Goal: Task Accomplishment & Management: Use online tool/utility

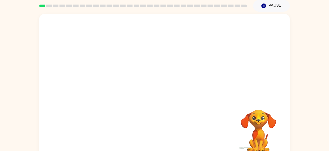
scroll to position [17, 0]
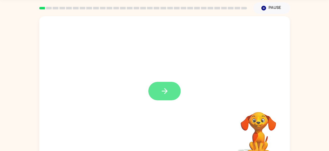
click at [150, 88] on button "button" at bounding box center [164, 91] width 32 height 18
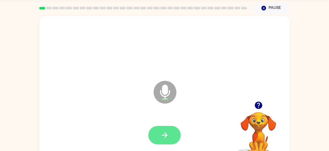
click at [177, 139] on button "button" at bounding box center [164, 135] width 32 height 18
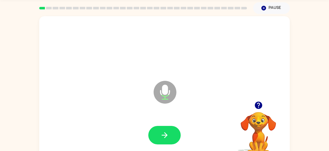
click at [177, 139] on button "button" at bounding box center [164, 135] width 32 height 18
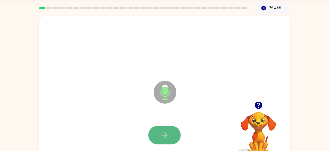
click at [176, 134] on button "button" at bounding box center [164, 135] width 32 height 18
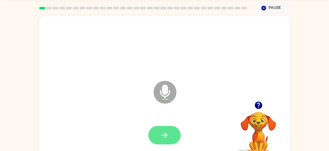
click at [177, 133] on button "button" at bounding box center [164, 135] width 32 height 18
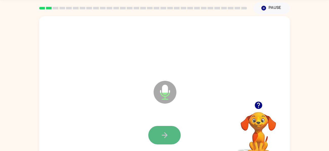
click at [159, 134] on button "button" at bounding box center [164, 135] width 32 height 18
click at [160, 134] on button "button" at bounding box center [164, 135] width 32 height 18
click at [160, 133] on icon "button" at bounding box center [164, 135] width 9 height 9
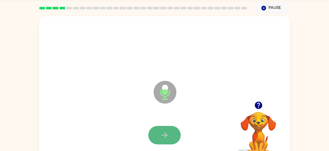
click at [156, 132] on button "button" at bounding box center [164, 135] width 32 height 18
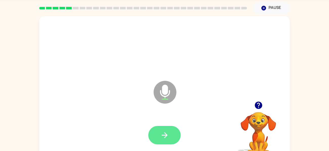
click at [159, 131] on button "button" at bounding box center [164, 135] width 32 height 18
click at [160, 131] on icon "button" at bounding box center [164, 135] width 9 height 9
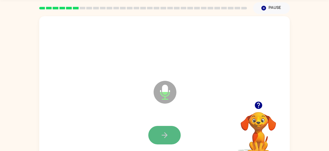
click at [160, 131] on icon "button" at bounding box center [164, 135] width 9 height 9
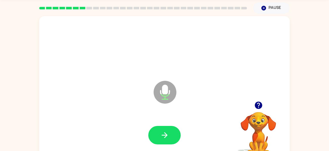
click at [160, 132] on icon "button" at bounding box center [164, 135] width 9 height 9
click at [161, 133] on icon "button" at bounding box center [164, 135] width 9 height 9
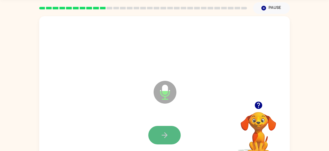
click at [161, 133] on icon "button" at bounding box center [164, 135] width 9 height 9
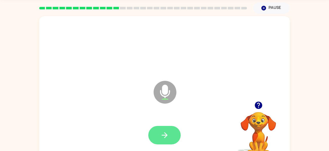
click at [161, 133] on icon "button" at bounding box center [164, 135] width 9 height 9
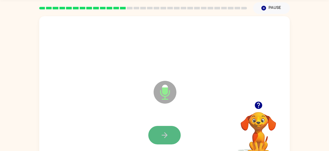
click at [162, 134] on icon "button" at bounding box center [164, 135] width 9 height 9
click at [163, 134] on icon "button" at bounding box center [164, 135] width 9 height 9
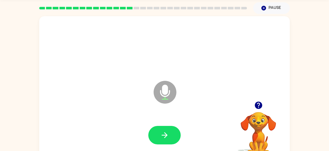
click at [163, 134] on icon "button" at bounding box center [164, 135] width 9 height 9
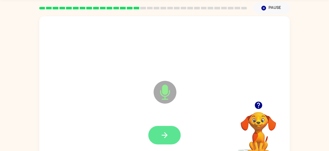
click at [163, 134] on icon "button" at bounding box center [164, 135] width 9 height 9
click at [163, 133] on icon "button" at bounding box center [164, 135] width 9 height 9
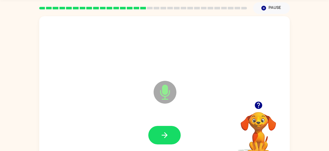
click at [163, 133] on icon "button" at bounding box center [164, 135] width 9 height 9
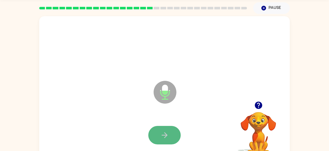
click at [165, 133] on icon "button" at bounding box center [164, 135] width 9 height 9
click at [165, 134] on icon "button" at bounding box center [164, 135] width 9 height 9
click at [166, 134] on icon "button" at bounding box center [165, 135] width 6 height 6
click at [167, 134] on icon "button" at bounding box center [165, 135] width 6 height 6
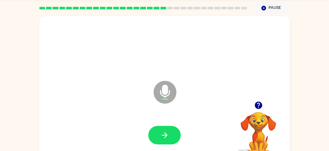
click at [167, 134] on icon "button" at bounding box center [165, 135] width 6 height 6
click at [167, 134] on icon "button" at bounding box center [164, 135] width 9 height 9
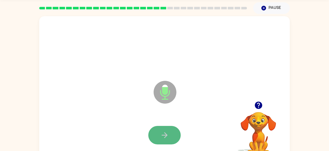
click at [167, 134] on icon "button" at bounding box center [164, 135] width 9 height 9
click at [170, 135] on button "button" at bounding box center [164, 135] width 32 height 18
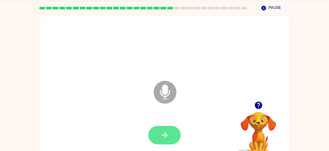
click at [171, 134] on button "button" at bounding box center [164, 135] width 32 height 18
click at [170, 134] on button "button" at bounding box center [164, 135] width 32 height 18
click at [171, 134] on button "button" at bounding box center [164, 135] width 32 height 18
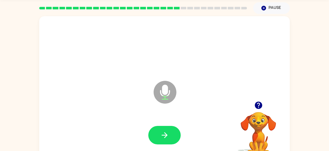
click at [171, 134] on button "button" at bounding box center [164, 135] width 32 height 18
click at [165, 91] on icon "Microphone The Microphone is here when it is your turn to talk" at bounding box center [190, 98] width 76 height 38
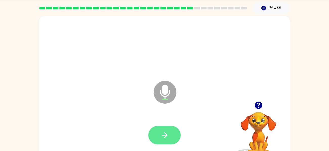
click at [167, 127] on button "button" at bounding box center [164, 135] width 32 height 18
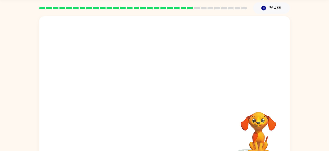
click at [169, 125] on div "Your browser must support playing .mp4 files to use Literably. Please try using…" at bounding box center [164, 88] width 251 height 145
click at [174, 126] on div "Your browser must support playing .mp4 files to use Literably. Please try using…" at bounding box center [164, 88] width 251 height 145
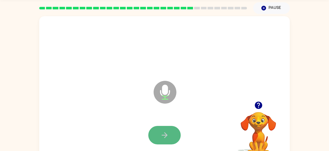
click at [162, 137] on icon "button" at bounding box center [164, 135] width 9 height 9
click at [162, 136] on icon "button" at bounding box center [164, 135] width 9 height 9
click at [162, 137] on icon "button" at bounding box center [164, 135] width 9 height 9
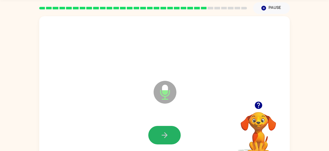
click at [162, 137] on icon "button" at bounding box center [164, 135] width 9 height 9
click at [161, 136] on icon "button" at bounding box center [164, 135] width 9 height 9
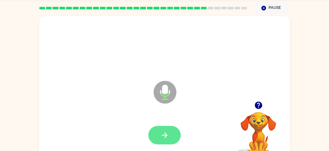
click at [161, 139] on icon "button" at bounding box center [164, 135] width 9 height 9
click at [161, 138] on icon "button" at bounding box center [164, 135] width 9 height 9
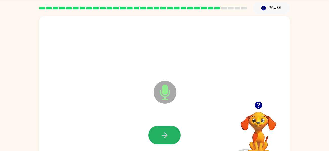
click at [161, 138] on icon "button" at bounding box center [164, 135] width 9 height 9
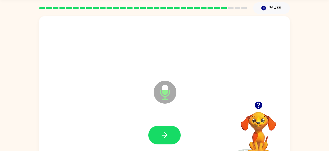
click at [161, 138] on icon "button" at bounding box center [164, 135] width 9 height 9
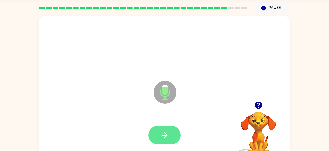
click at [161, 137] on icon "button" at bounding box center [164, 135] width 9 height 9
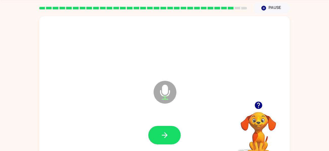
click at [161, 138] on icon "button" at bounding box center [164, 135] width 9 height 9
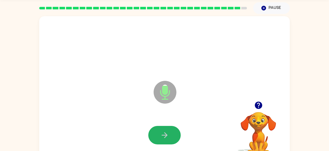
click at [161, 138] on icon "button" at bounding box center [164, 135] width 9 height 9
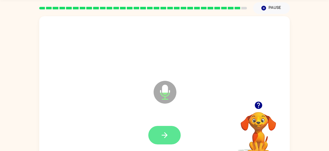
click at [161, 138] on icon "button" at bounding box center [164, 135] width 9 height 9
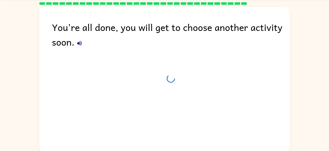
scroll to position [13, 0]
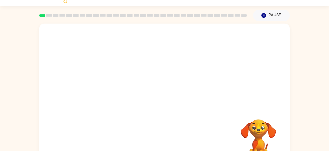
scroll to position [20, 0]
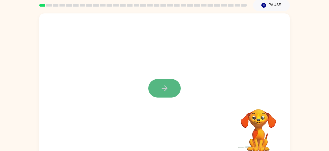
click at [157, 85] on button "button" at bounding box center [164, 88] width 32 height 18
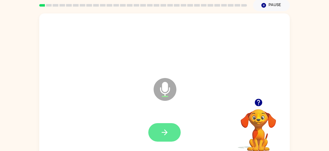
click at [166, 129] on icon "button" at bounding box center [164, 132] width 9 height 9
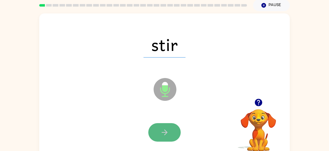
click at [165, 133] on icon "button" at bounding box center [164, 132] width 9 height 9
click at [164, 132] on icon "button" at bounding box center [165, 132] width 6 height 6
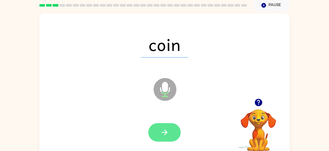
click at [165, 131] on icon "button" at bounding box center [165, 132] width 6 height 6
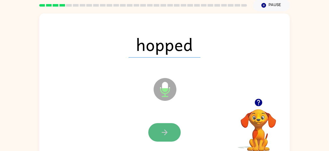
click at [165, 130] on icon "button" at bounding box center [165, 132] width 6 height 6
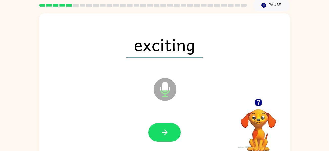
click at [165, 130] on icon "button" at bounding box center [165, 132] width 6 height 6
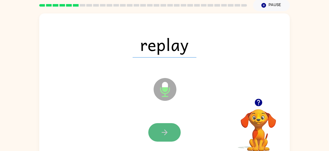
click at [165, 130] on icon "button" at bounding box center [165, 132] width 6 height 6
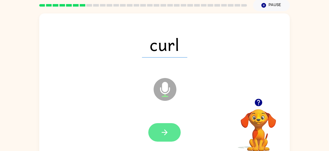
click at [165, 130] on icon "button" at bounding box center [165, 132] width 6 height 6
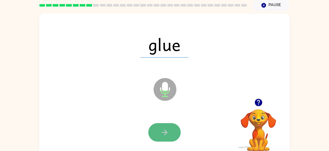
click at [166, 130] on icon "button" at bounding box center [164, 132] width 9 height 9
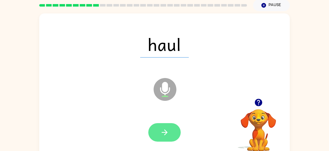
click at [165, 130] on icon "button" at bounding box center [164, 132] width 9 height 9
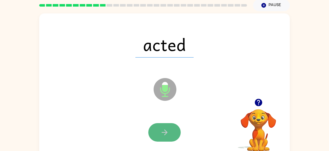
click at [165, 130] on icon "button" at bounding box center [164, 132] width 9 height 9
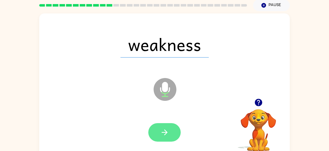
click at [166, 129] on icon "button" at bounding box center [164, 132] width 9 height 9
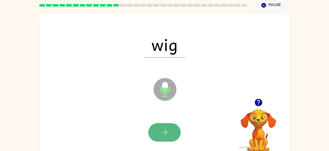
click at [166, 129] on icon "button" at bounding box center [164, 132] width 9 height 9
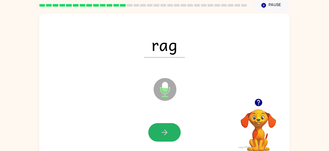
click at [166, 129] on icon "button" at bounding box center [164, 132] width 9 height 9
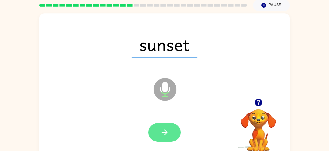
click at [166, 128] on icon "button" at bounding box center [164, 132] width 9 height 9
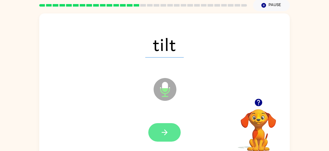
click at [167, 129] on icon "button" at bounding box center [164, 132] width 9 height 9
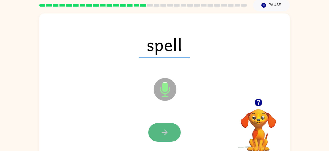
click at [167, 129] on icon "button" at bounding box center [164, 132] width 9 height 9
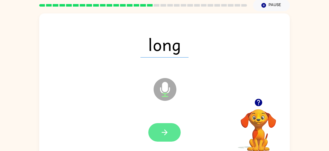
click at [167, 128] on icon "button" at bounding box center [164, 132] width 9 height 9
click at [166, 128] on icon "button" at bounding box center [164, 132] width 9 height 9
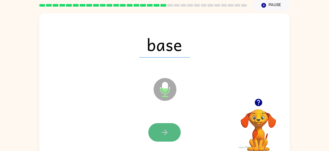
click at [167, 127] on button "button" at bounding box center [164, 132] width 32 height 18
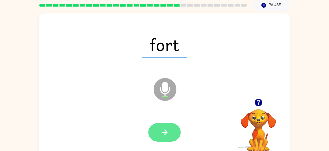
click at [168, 127] on button "button" at bounding box center [164, 132] width 32 height 18
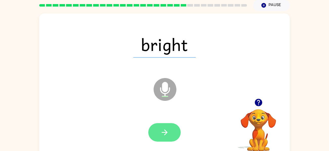
click at [168, 127] on button "button" at bounding box center [164, 132] width 32 height 18
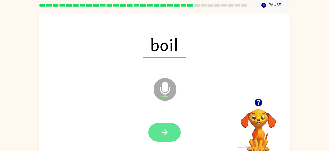
click at [168, 130] on icon "button" at bounding box center [164, 132] width 9 height 9
click at [168, 128] on icon "button" at bounding box center [164, 132] width 9 height 9
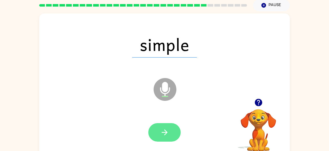
click at [168, 128] on icon "button" at bounding box center [164, 132] width 9 height 9
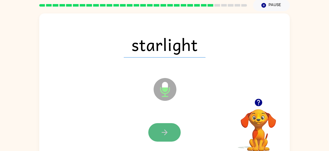
click at [168, 129] on icon "button" at bounding box center [164, 132] width 9 height 9
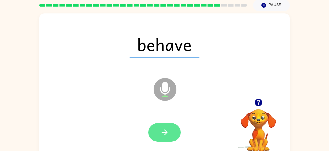
click at [169, 128] on icon "button" at bounding box center [164, 132] width 9 height 9
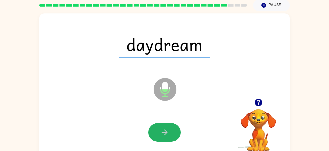
click at [169, 128] on icon "button" at bounding box center [164, 132] width 9 height 9
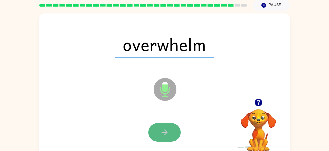
click at [168, 129] on icon "button" at bounding box center [164, 132] width 9 height 9
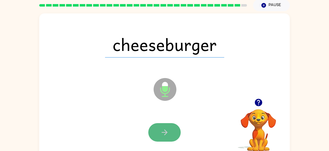
click at [168, 129] on icon "button" at bounding box center [164, 132] width 9 height 9
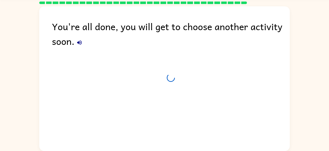
scroll to position [15, 0]
